Goal: Task Accomplishment & Management: Manage account settings

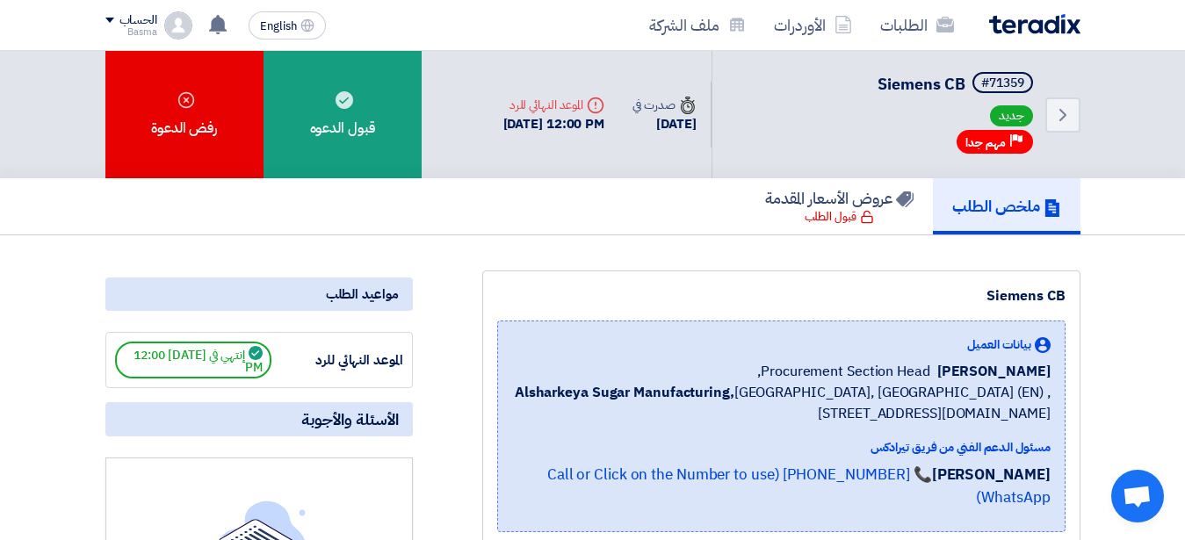
scroll to position [448, 0]
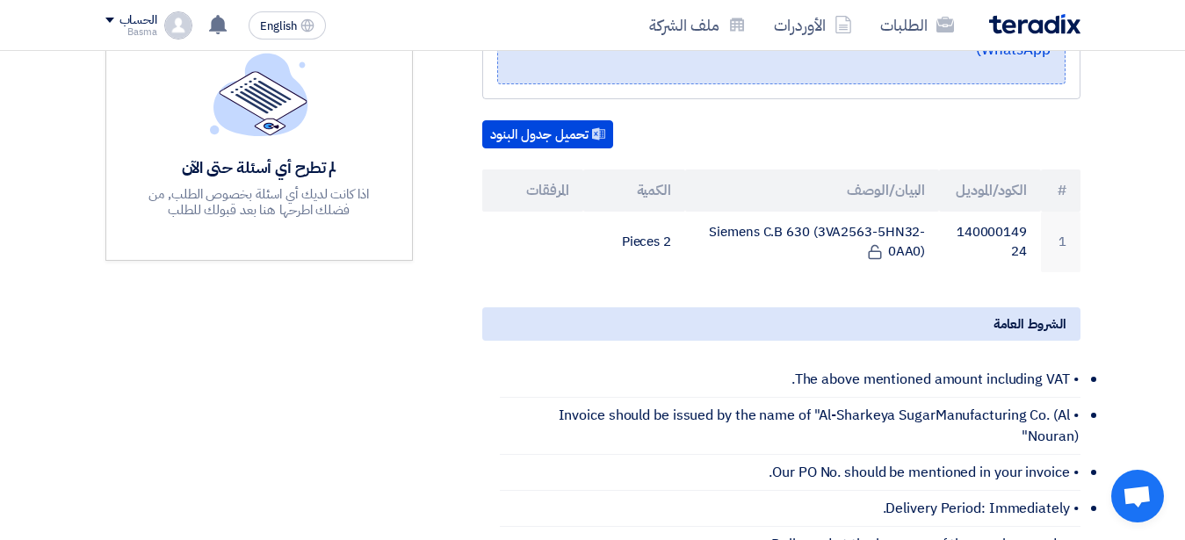
click at [360, 325] on div "مواعيد الطلب الموعد النهائي للرد إنتهي في [DATE] 12:00 PM الأسئلة والأجوبة لم ت…" at bounding box center [259, 373] width 334 height 1101
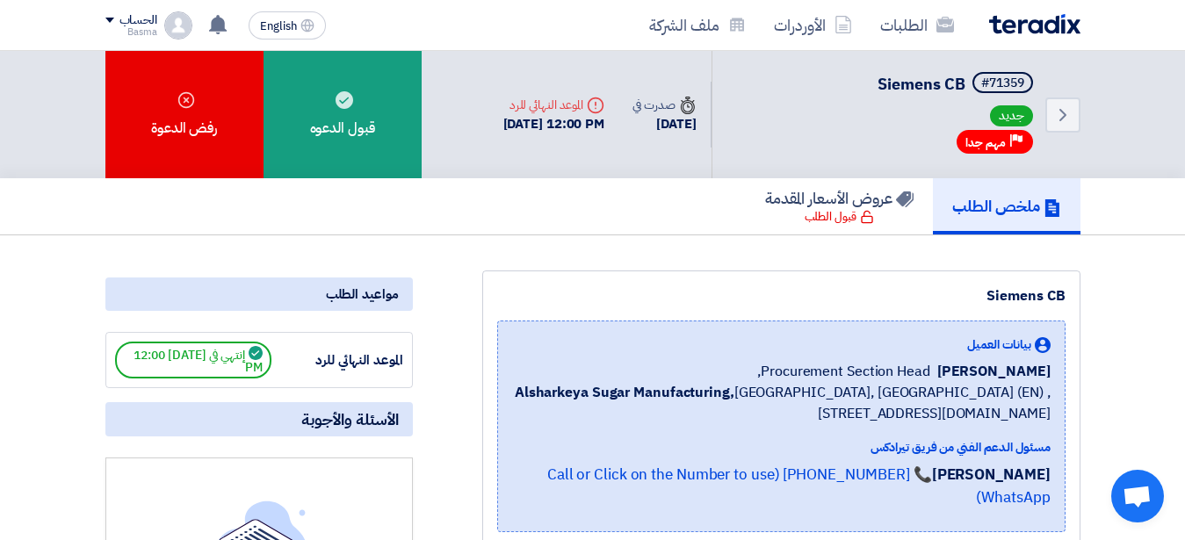
click at [475, 217] on div "ملخص الطلب عروض الأسعار المقدمة قبول الطلب" at bounding box center [592, 206] width 975 height 56
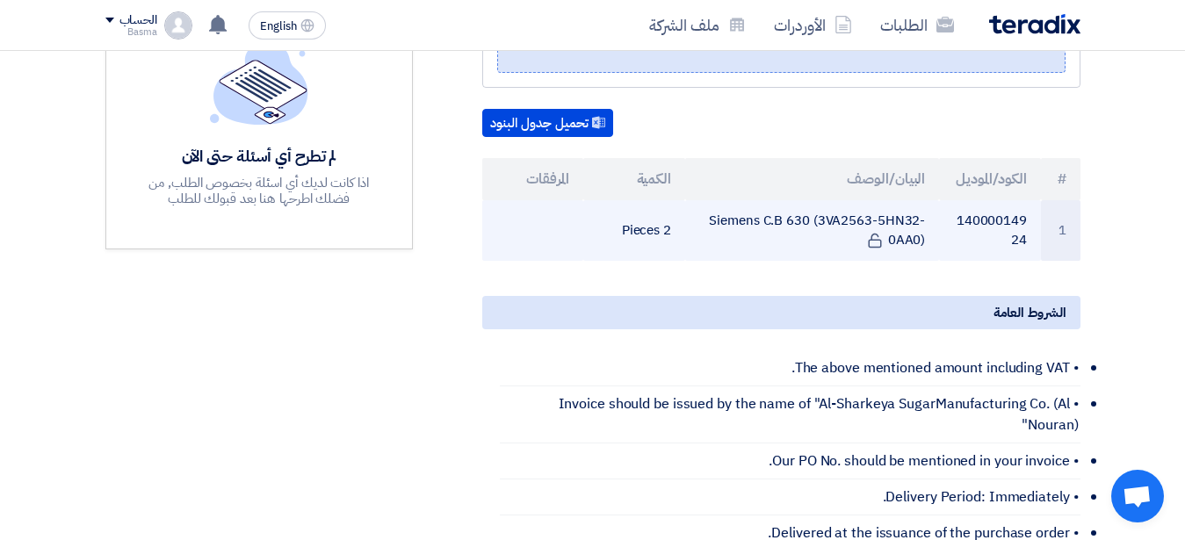
drag, startPoint x: 778, startPoint y: 215, endPoint x: 915, endPoint y: 212, distance: 137.1
click at [915, 212] on td "Siemens C.B 630 (3VA2563-5HN32-0AA0)" at bounding box center [812, 230] width 254 height 61
copy td "(3VA2563-5HN32-0AA"
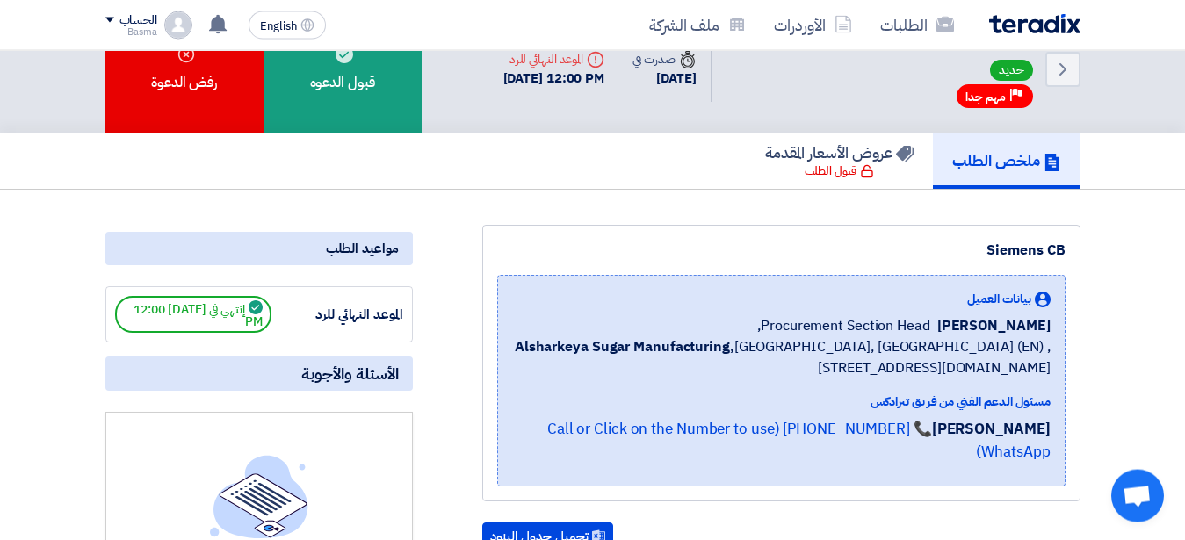
scroll to position [0, 0]
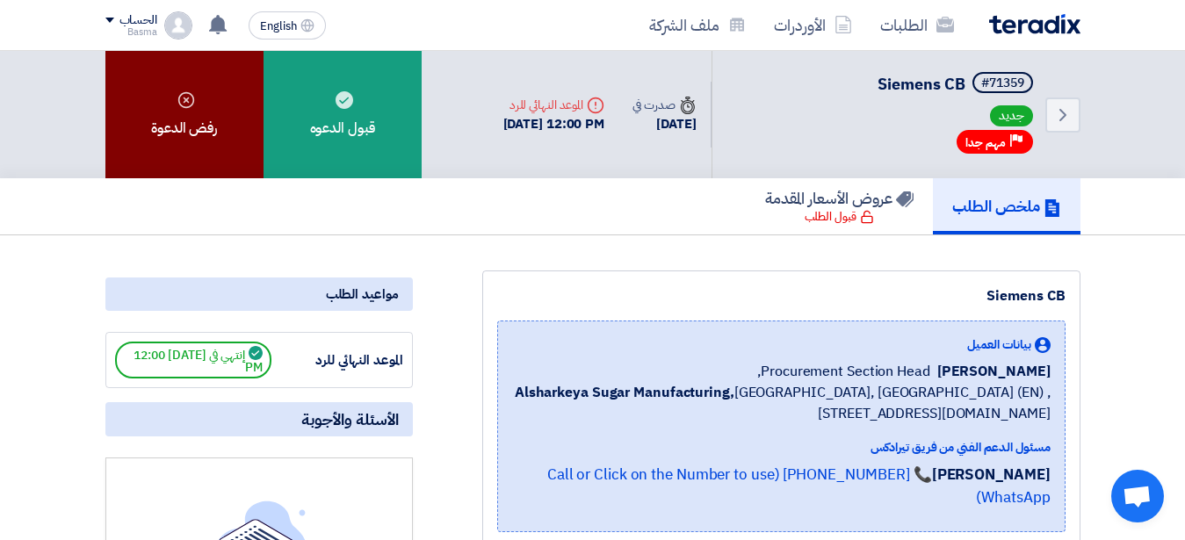
click at [231, 127] on div "رفض الدعوة" at bounding box center [184, 114] width 158 height 127
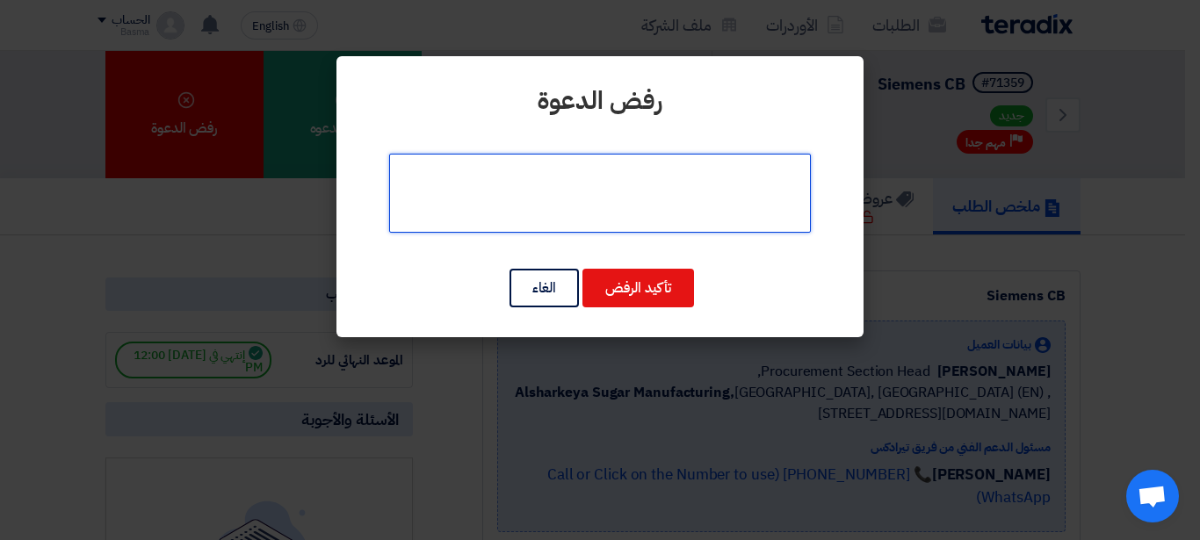
click at [633, 202] on textarea at bounding box center [600, 193] width 422 height 79
type textarea "g"
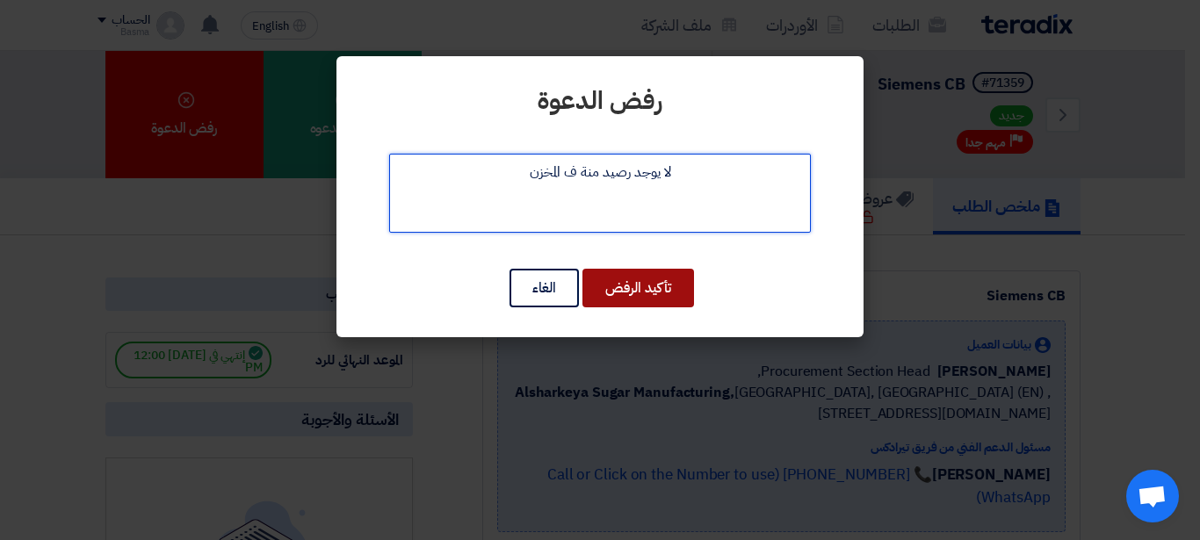
type textarea "لا يوجد رصيد منة ف المخزن"
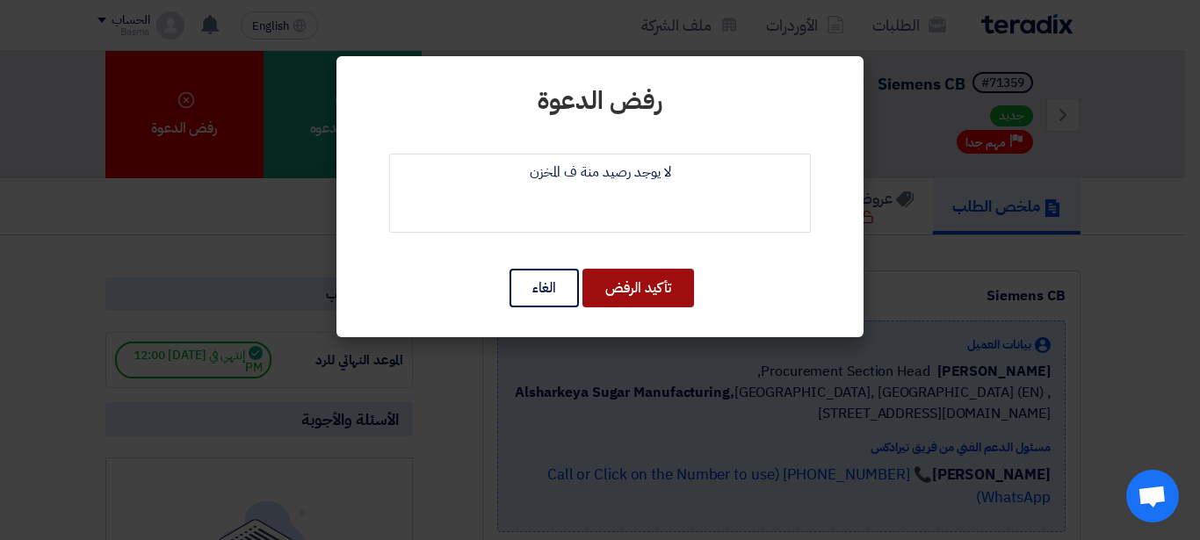
click at [641, 293] on button "تأكيد الرفض" at bounding box center [638, 288] width 112 height 39
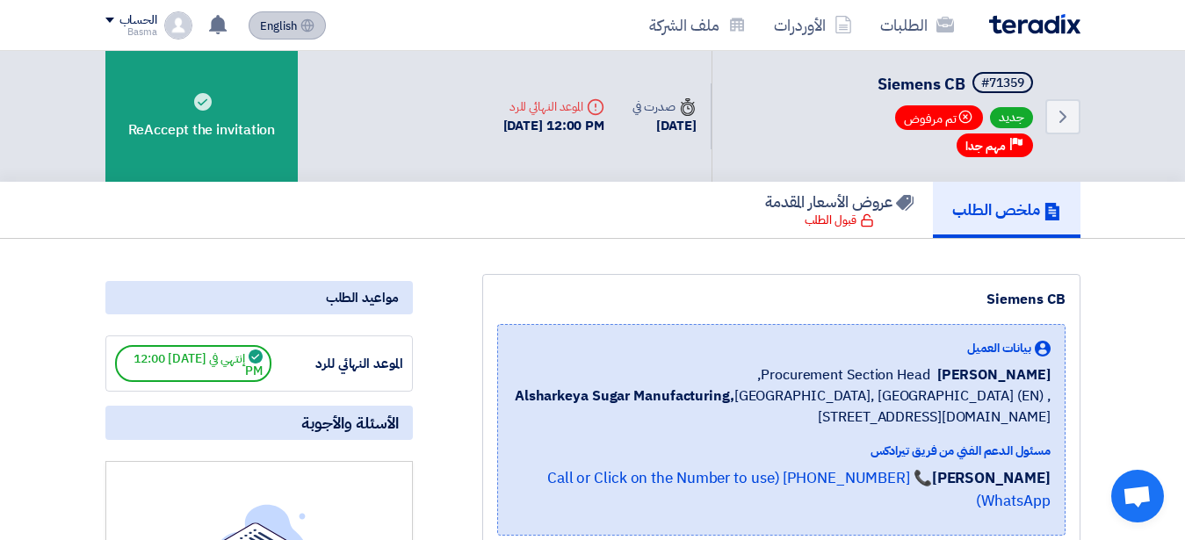
click at [287, 33] on span "English" at bounding box center [278, 26] width 37 height 12
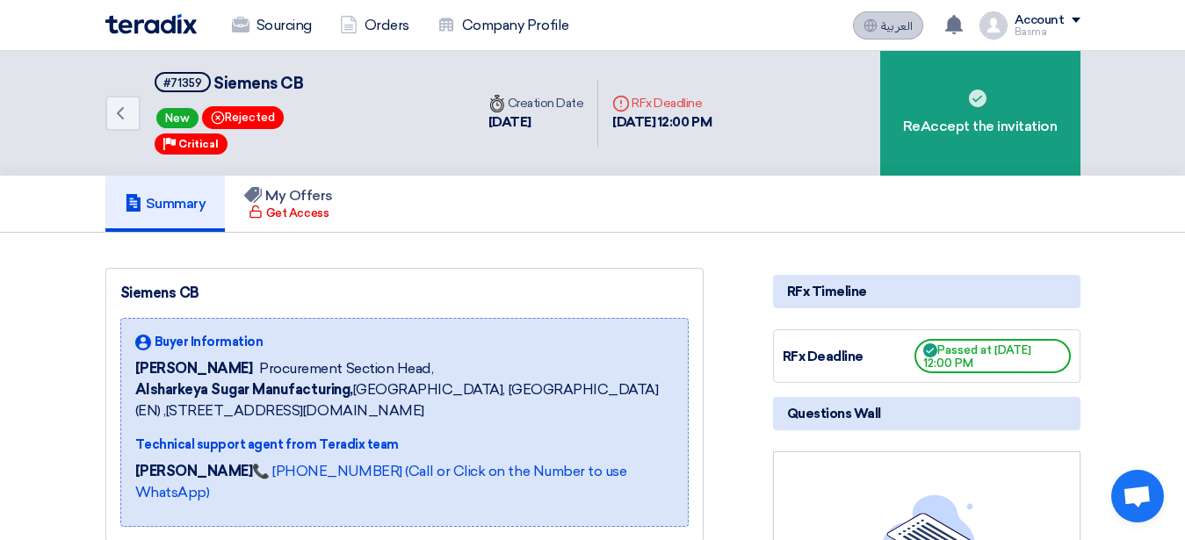
click at [890, 21] on span "العربية" at bounding box center [897, 26] width 32 height 12
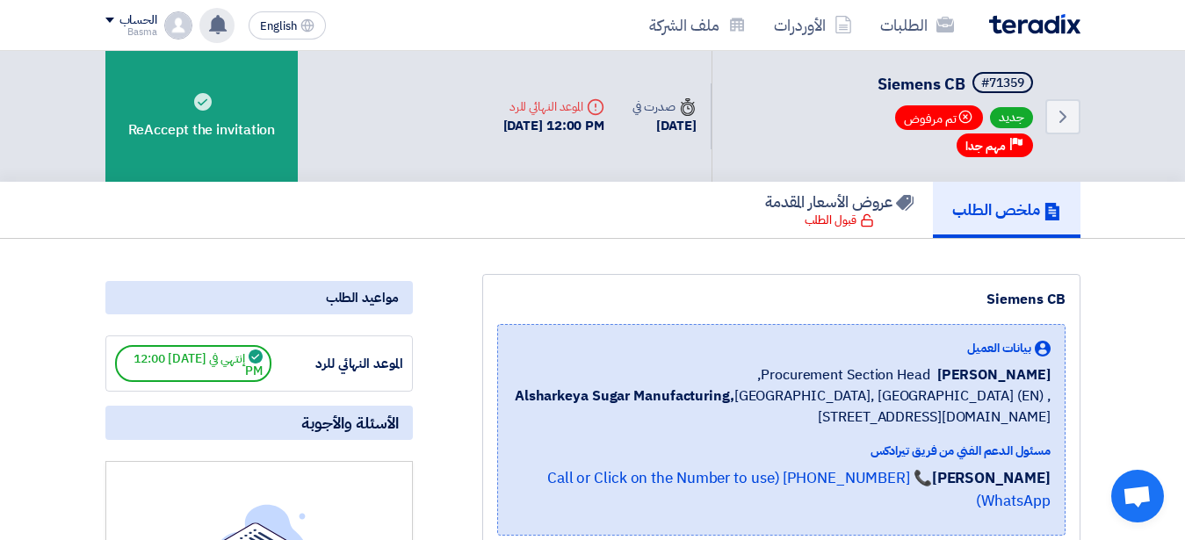
click at [226, 21] on icon at bounding box center [217, 24] width 19 height 19
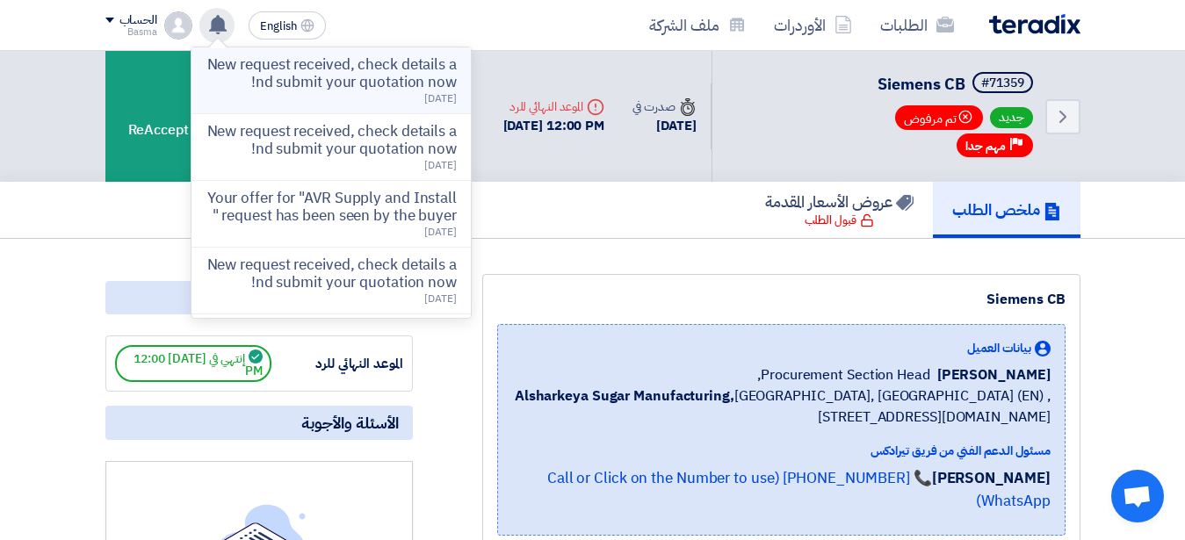
click at [297, 90] on p "New request received, check details and submit your quotation now!" at bounding box center [331, 73] width 251 height 35
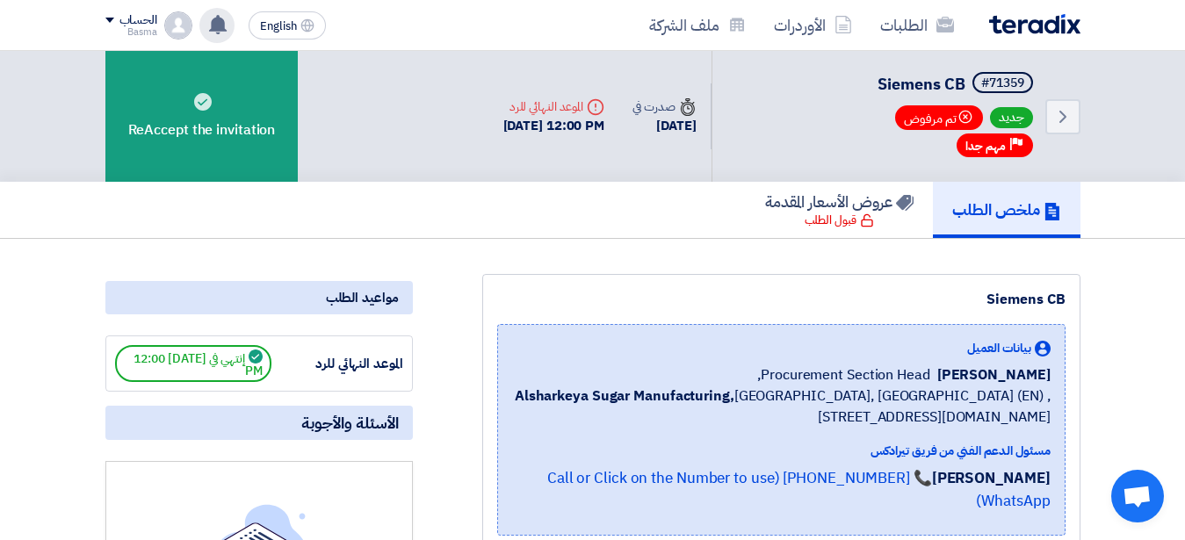
click at [212, 19] on icon at bounding box center [217, 24] width 19 height 19
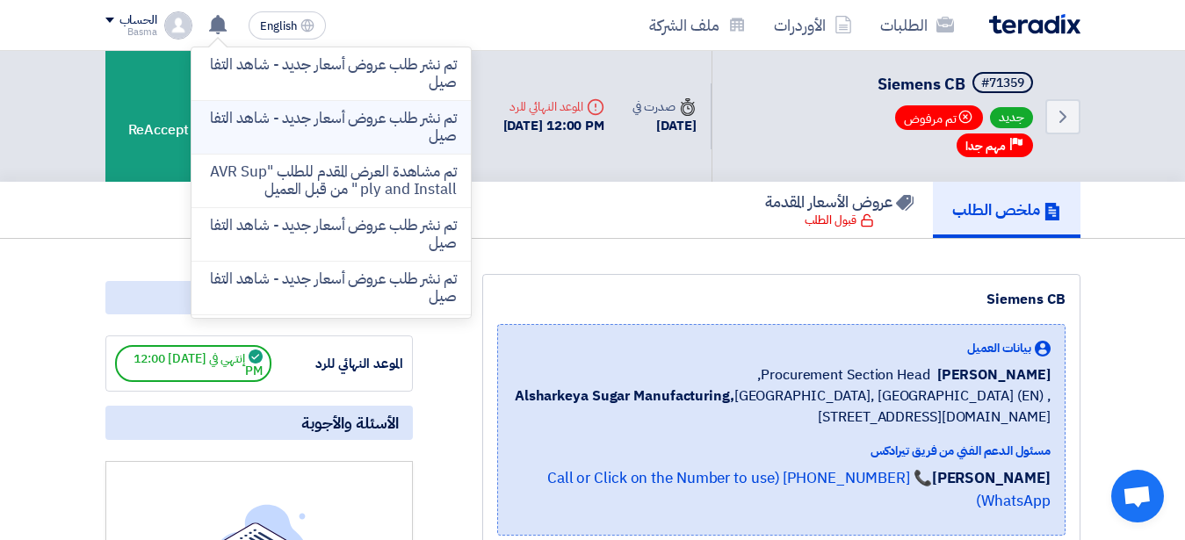
click at [250, 118] on p "تم نشر طلب عروض أسعار جديد - شاهد التفاصيل" at bounding box center [331, 127] width 251 height 35
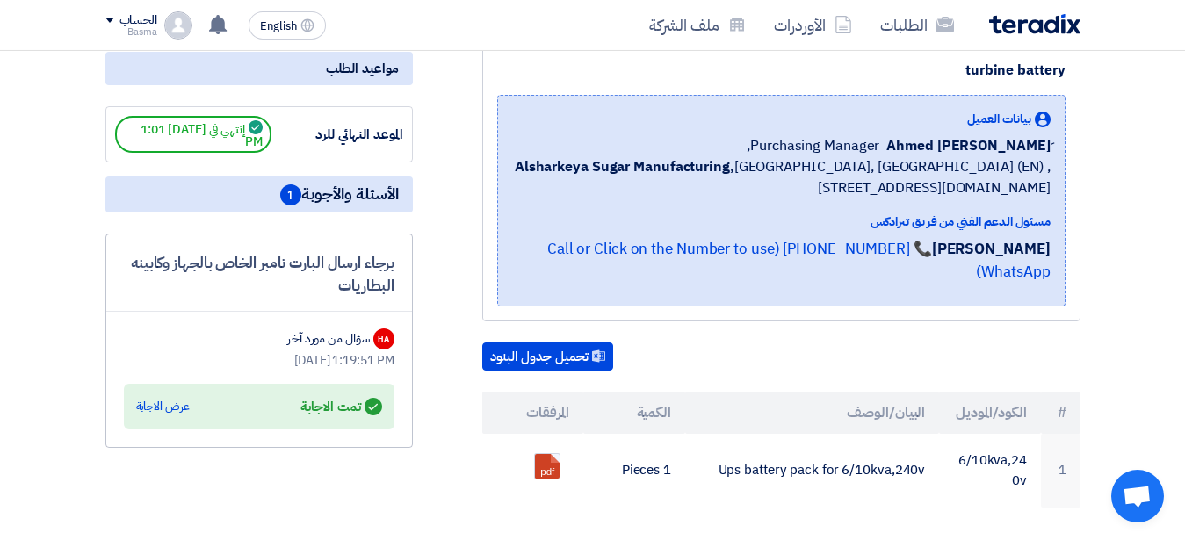
scroll to position [49, 0]
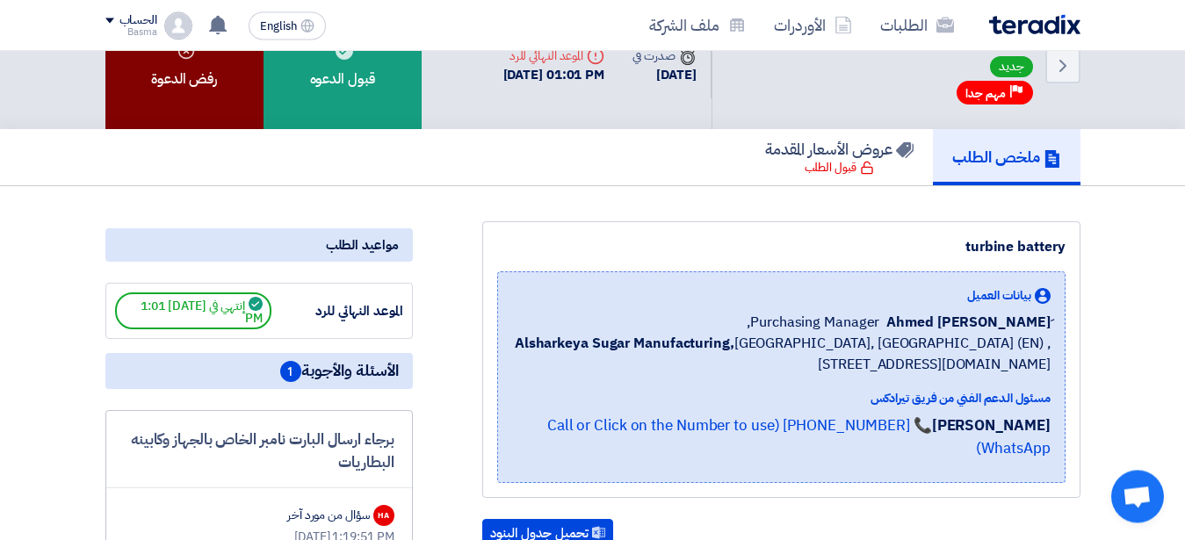
click at [214, 107] on div "رفض الدعوة" at bounding box center [184, 65] width 158 height 127
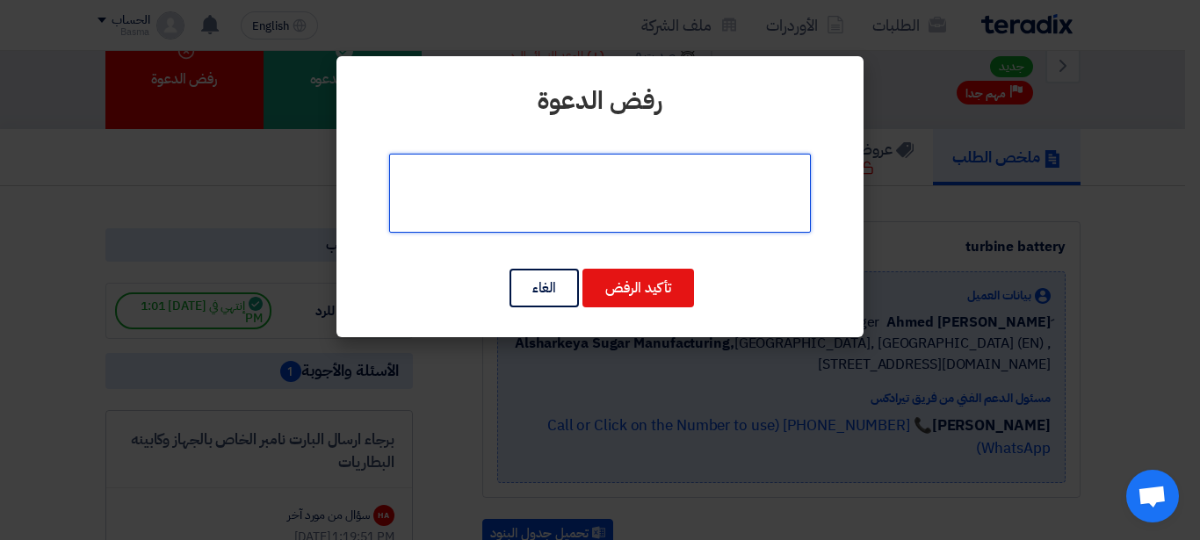
click at [650, 198] on textarea at bounding box center [600, 193] width 422 height 79
type textarea "غير متوفر حاليا"
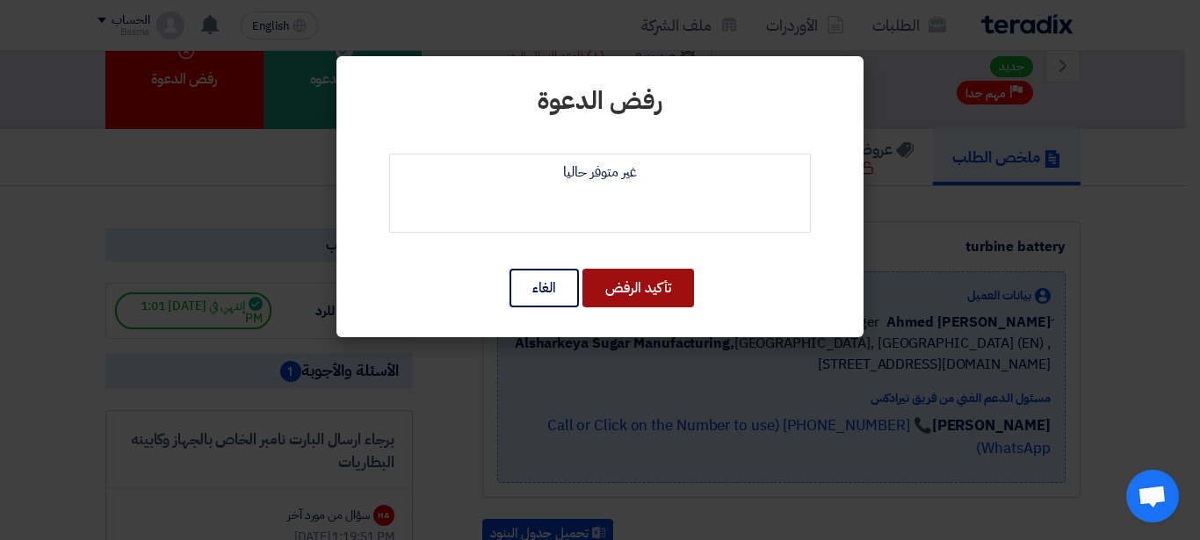
click at [669, 286] on button "تأكيد الرفض" at bounding box center [638, 288] width 112 height 39
click at [651, 286] on button "تأكيد الرفض" at bounding box center [638, 288] width 112 height 39
click at [678, 273] on button "تأكيد الرفض" at bounding box center [638, 288] width 112 height 39
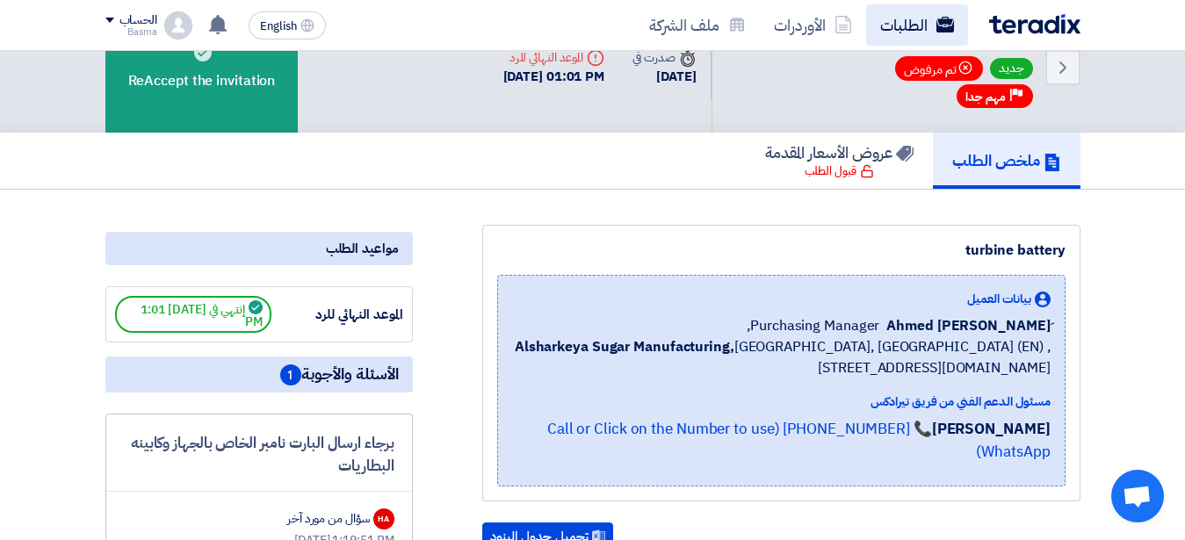
click at [896, 16] on link "الطلبات" at bounding box center [917, 24] width 102 height 41
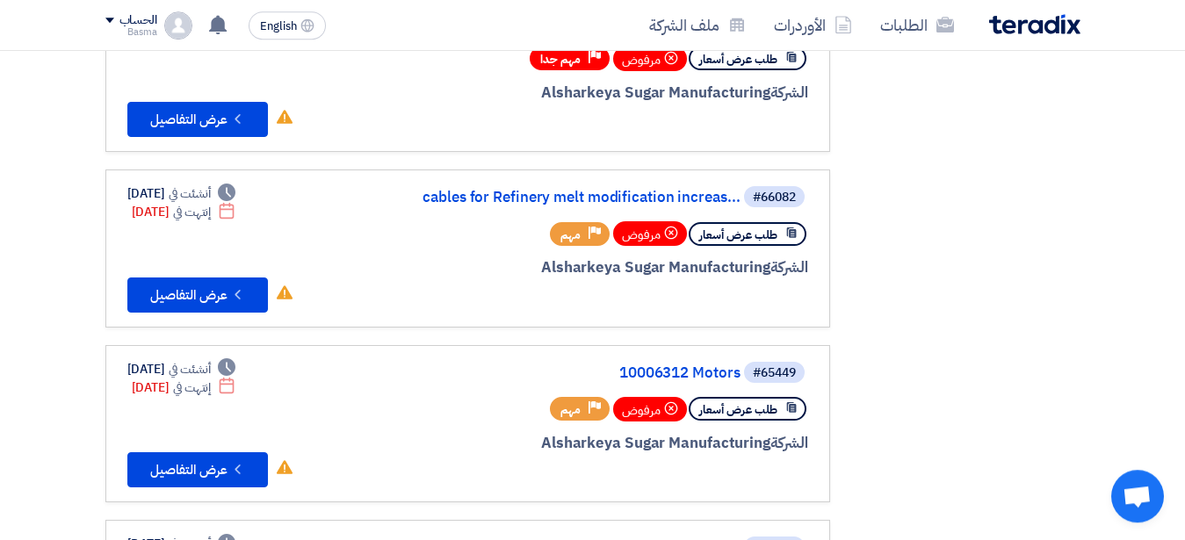
scroll to position [403, 0]
